Goal: Check status: Check status

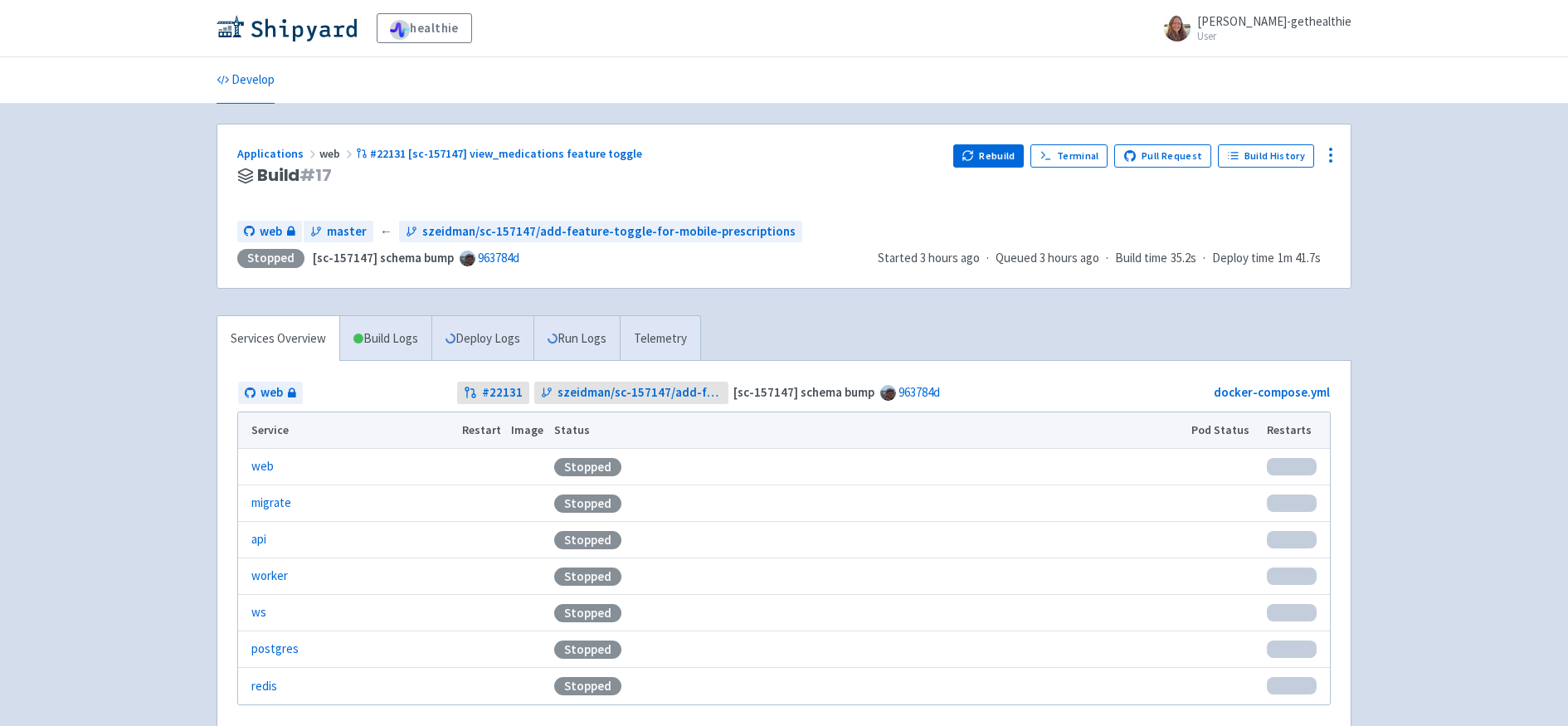
click at [872, 149] on div "Applications web #22131 [sc-157147] view_medications feature toggle" at bounding box center [588, 153] width 703 height 19
click at [986, 155] on button "Rebuild" at bounding box center [989, 156] width 72 height 24
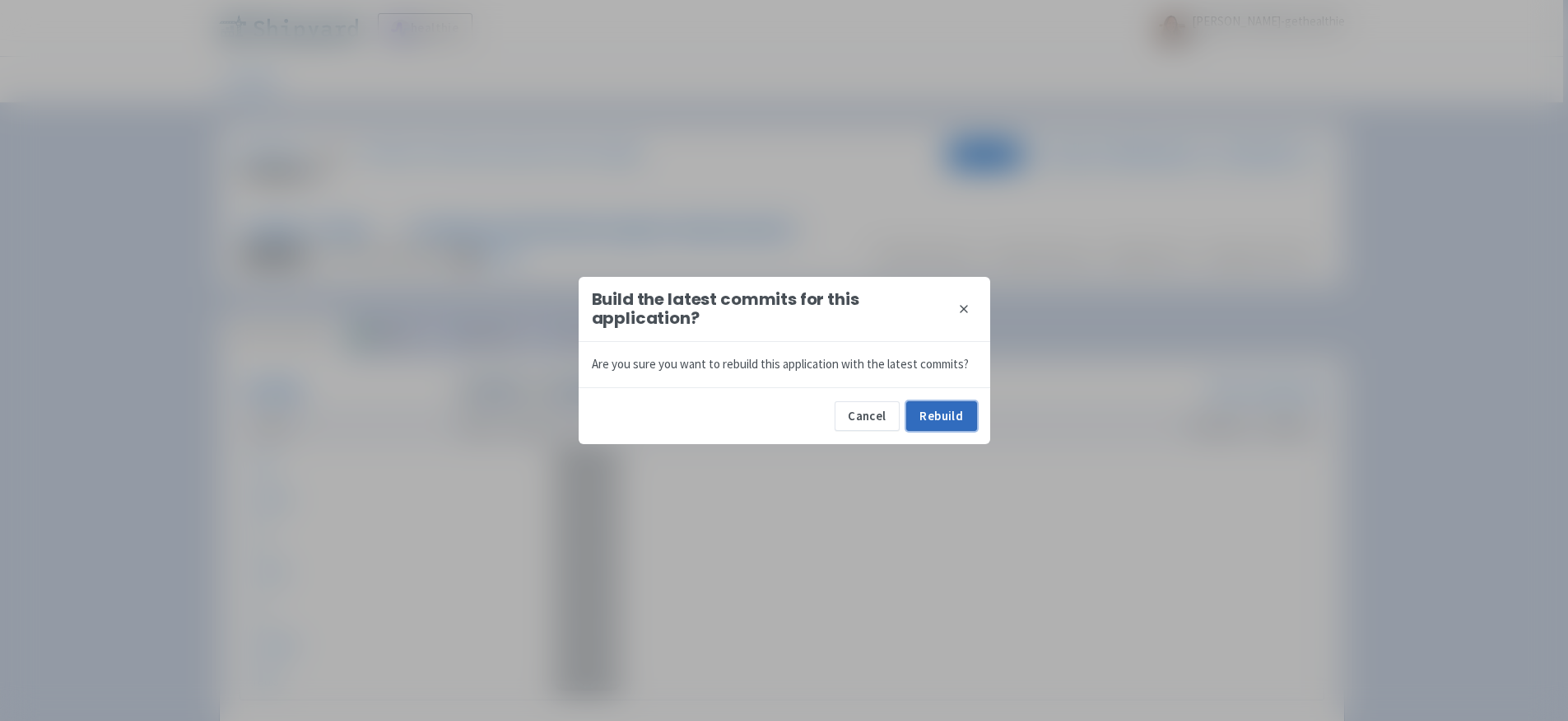
click at [936, 421] on button "Rebuild" at bounding box center [941, 415] width 71 height 30
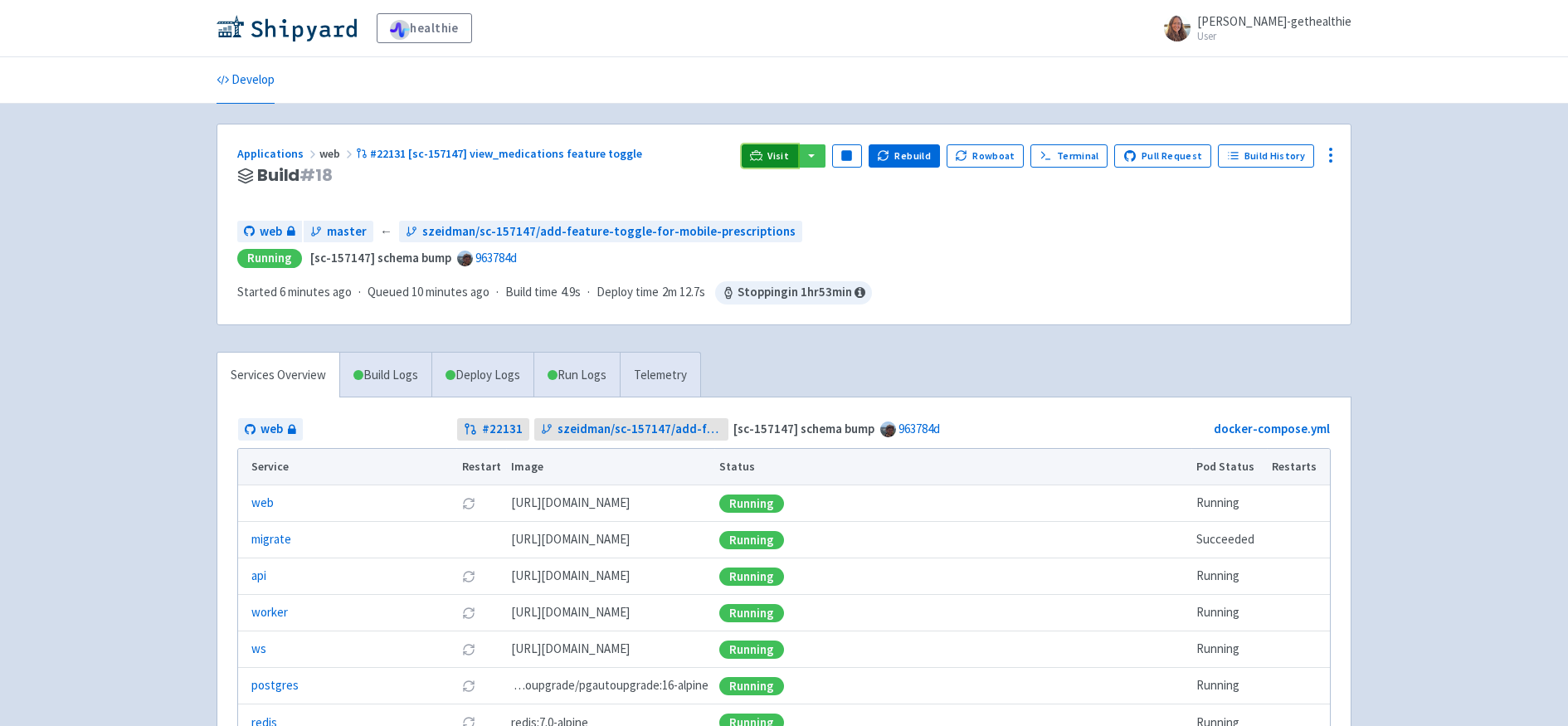
click at [786, 162] on link "Visit" at bounding box center [770, 156] width 56 height 24
